Goal: Task Accomplishment & Management: Use online tool/utility

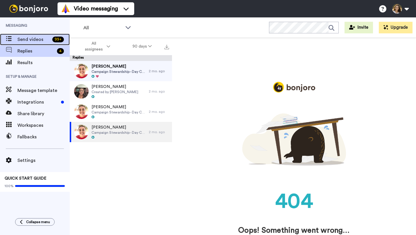
click at [48, 39] on span "Send videos" at bounding box center [33, 39] width 33 height 7
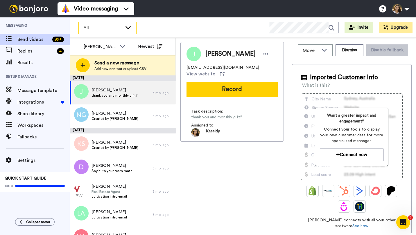
click at [110, 29] on span "All" at bounding box center [102, 27] width 39 height 7
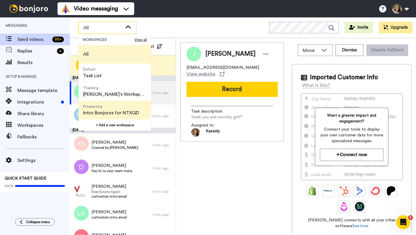
click at [109, 109] on span "Intro Bonjoros for NTXGD" at bounding box center [111, 112] width 56 height 7
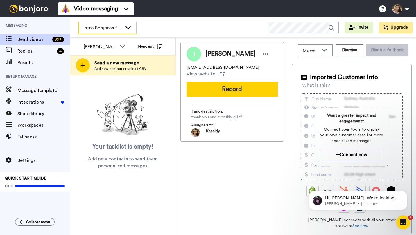
click at [91, 32] on div "Intro Bonjoros for NTXGD" at bounding box center [107, 28] width 57 height 12
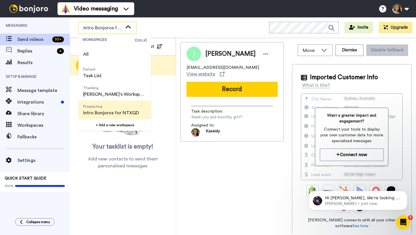
click at [143, 38] on span "View all" at bounding box center [140, 39] width 12 height 5
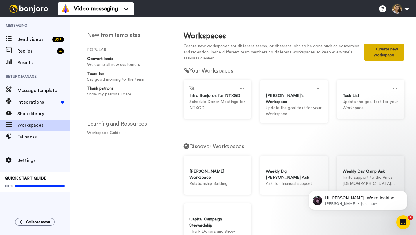
click at [375, 51] on button "Create new workspace" at bounding box center [383, 52] width 41 height 17
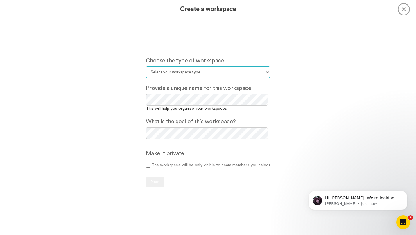
click at [204, 67] on select "Select your workspace type Default Onboarding Activation Retention Team updates…" at bounding box center [208, 72] width 125 height 12
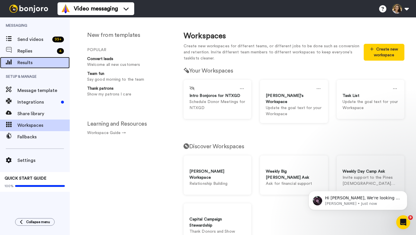
click at [26, 57] on div "Results" at bounding box center [35, 63] width 70 height 12
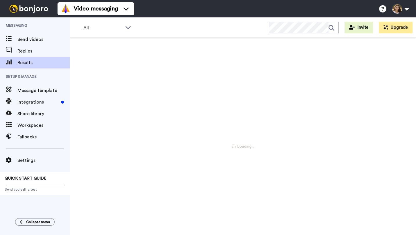
click at [36, 63] on span "Results" at bounding box center [43, 62] width 52 height 7
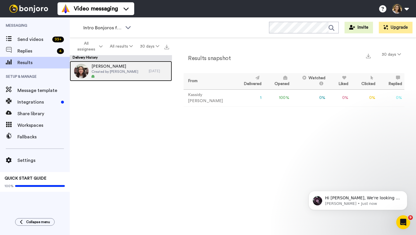
click at [85, 69] on img at bounding box center [81, 71] width 15 height 15
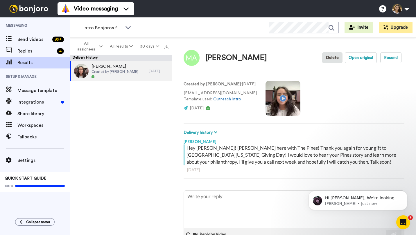
click at [286, 99] on video at bounding box center [282, 98] width 35 height 35
click at [37, 43] on span "Send videos" at bounding box center [33, 39] width 33 height 7
